Goal: Use online tool/utility: Utilize a website feature to perform a specific function

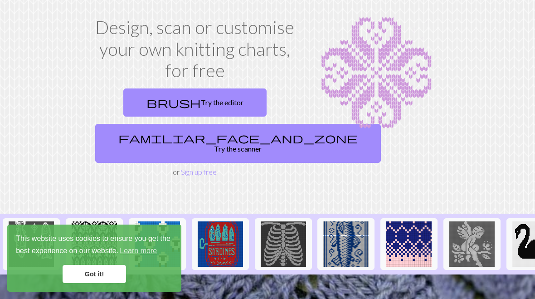
scroll to position [47, 0]
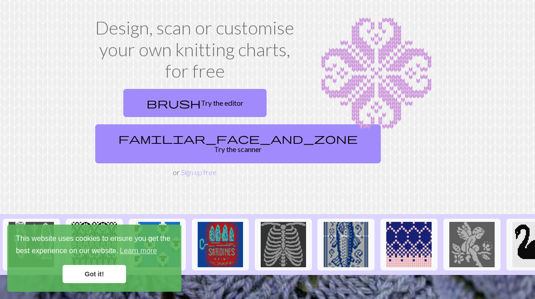
click at [220, 134] on link "familiar_face_and_zone Try the scanner" at bounding box center [238, 143] width 286 height 39
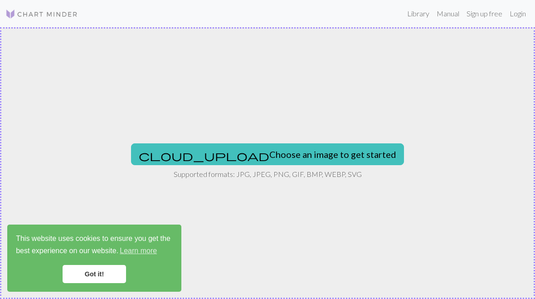
click at [311, 155] on button "cloud_upload Choose an image to get started" at bounding box center [267, 154] width 273 height 22
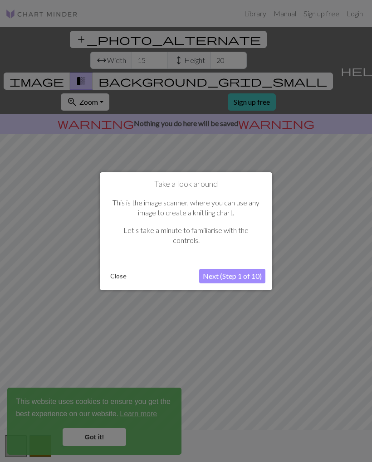
click at [250, 278] on button "Next (Step 1 of 10)" at bounding box center [232, 276] width 66 height 15
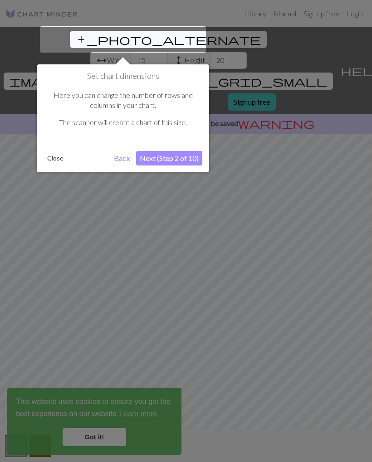
click at [148, 163] on button "Next (Step 2 of 10)" at bounding box center [169, 158] width 66 height 15
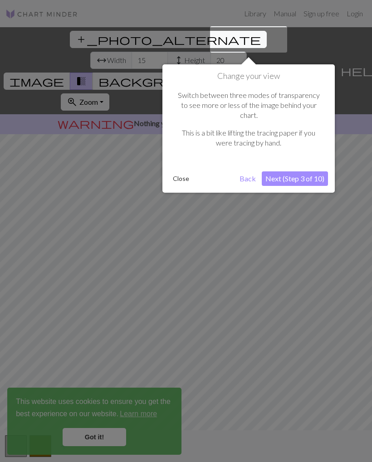
click at [105, 298] on div at bounding box center [186, 231] width 372 height 462
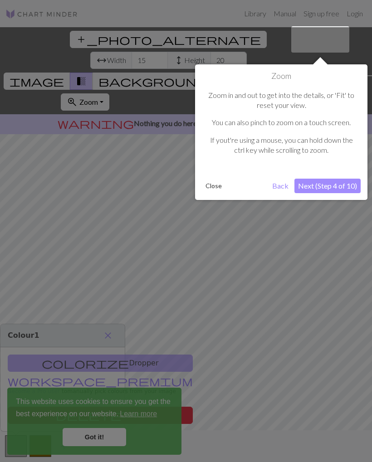
click at [334, 186] on button "Next (Step 4 of 10)" at bounding box center [327, 186] width 66 height 15
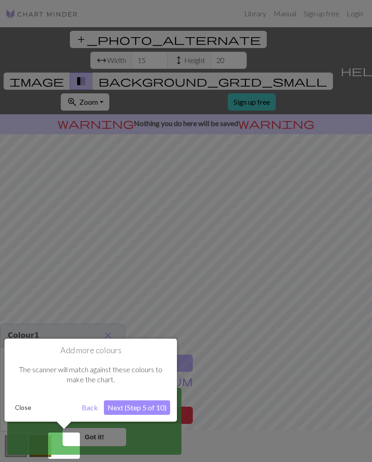
click at [155, 298] on button "Next (Step 5 of 10)" at bounding box center [137, 408] width 66 height 15
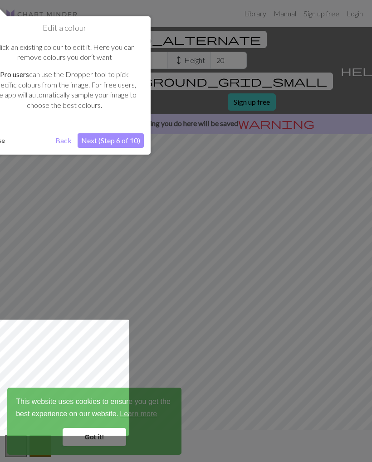
click at [132, 142] on button "Next (Step 6 of 10)" at bounding box center [111, 140] width 66 height 15
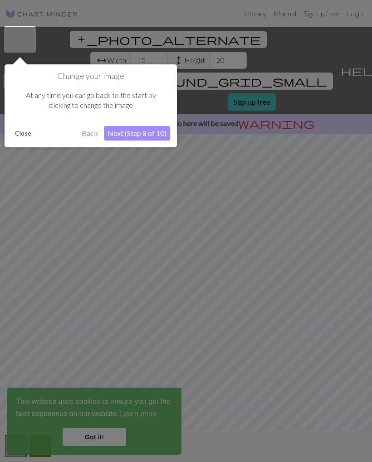
click at [132, 141] on div "Change your image At any time you can go back to the start by clicking to chang…" at bounding box center [91, 105] width 172 height 83
click at [151, 135] on button "Next (Step 8 of 10)" at bounding box center [137, 133] width 66 height 15
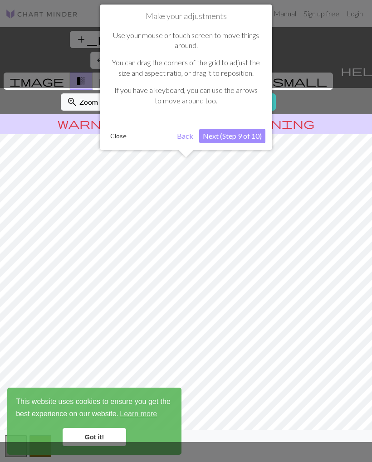
click at [254, 137] on button "Next (Step 9 of 10)" at bounding box center [232, 136] width 66 height 15
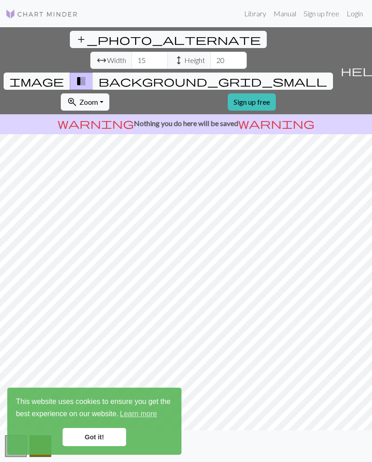
click at [91, 298] on link "Got it!" at bounding box center [95, 437] width 64 height 18
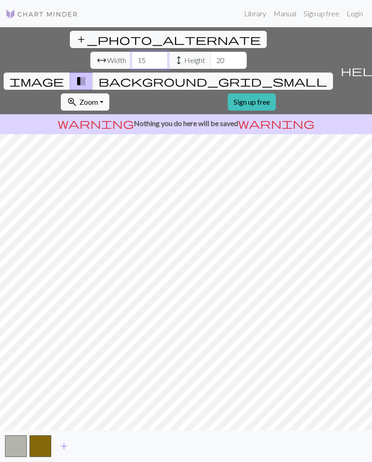
click at [132, 52] on input "15" at bounding box center [150, 60] width 36 height 17
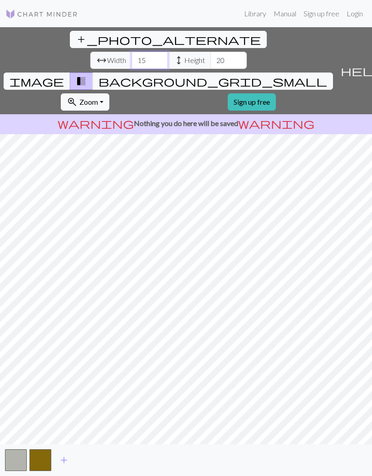
type input "1"
type input "38"
click at [210, 52] on input "20" at bounding box center [228, 60] width 36 height 17
type input "2"
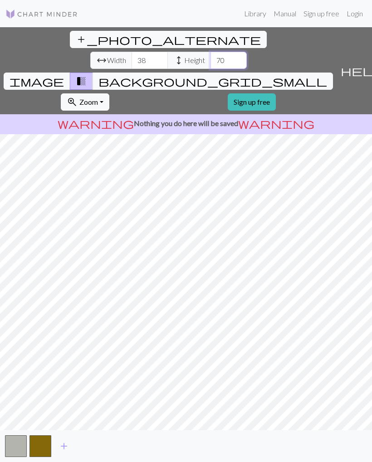
type input "70"
click at [64, 75] on span "image" at bounding box center [37, 81] width 54 height 13
click at [98, 98] on span "Zoom" at bounding box center [88, 102] width 19 height 9
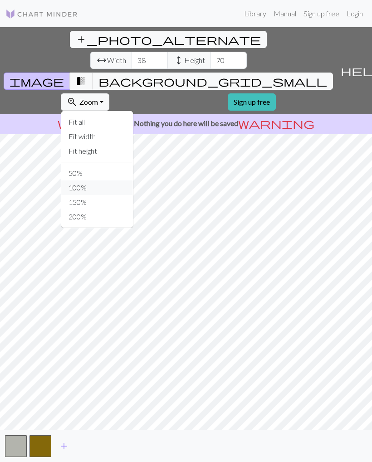
click at [133, 181] on button "100%" at bounding box center [97, 188] width 72 height 15
